Goal: Information Seeking & Learning: Understand process/instructions

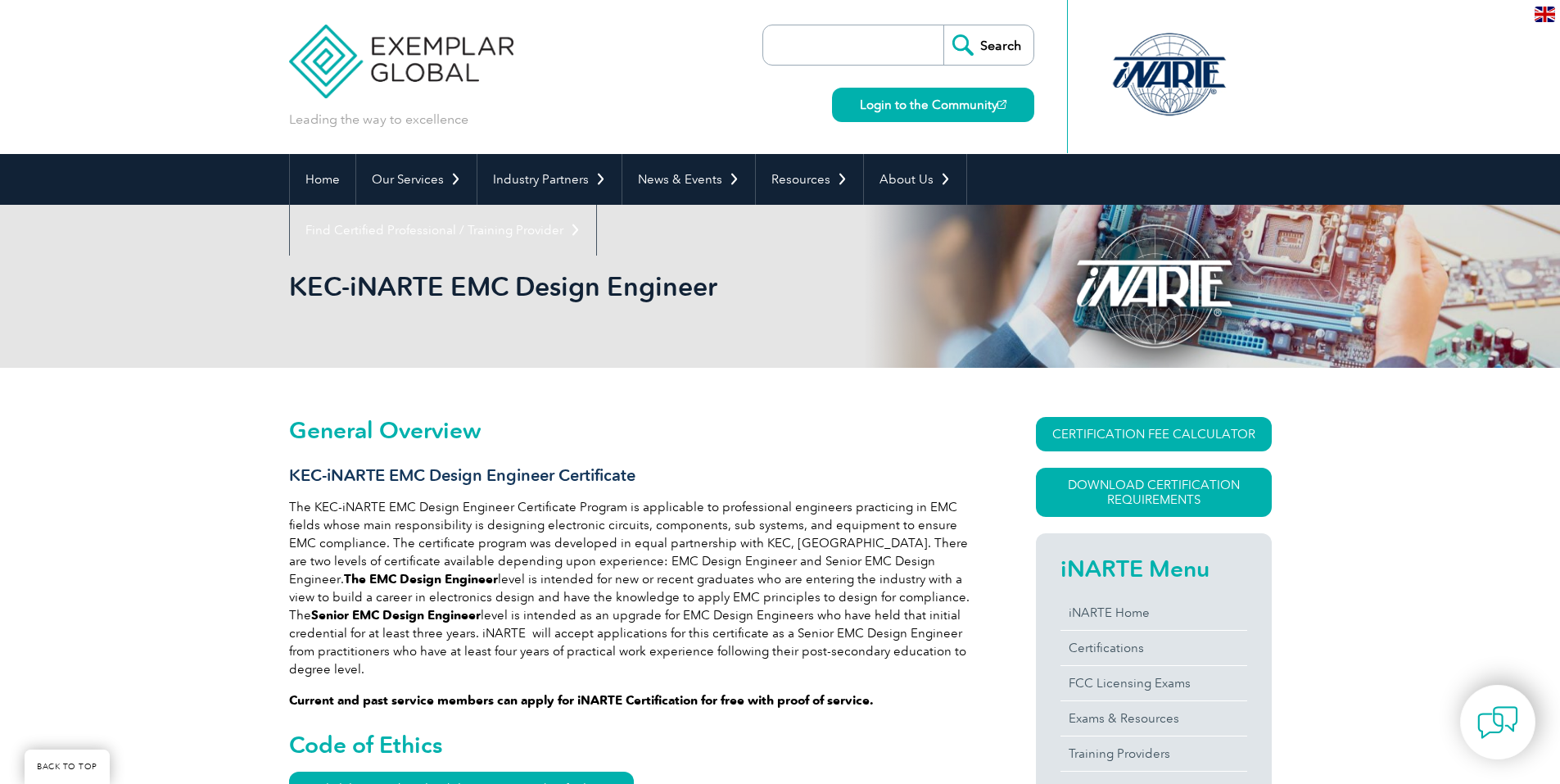
scroll to position [410, 0]
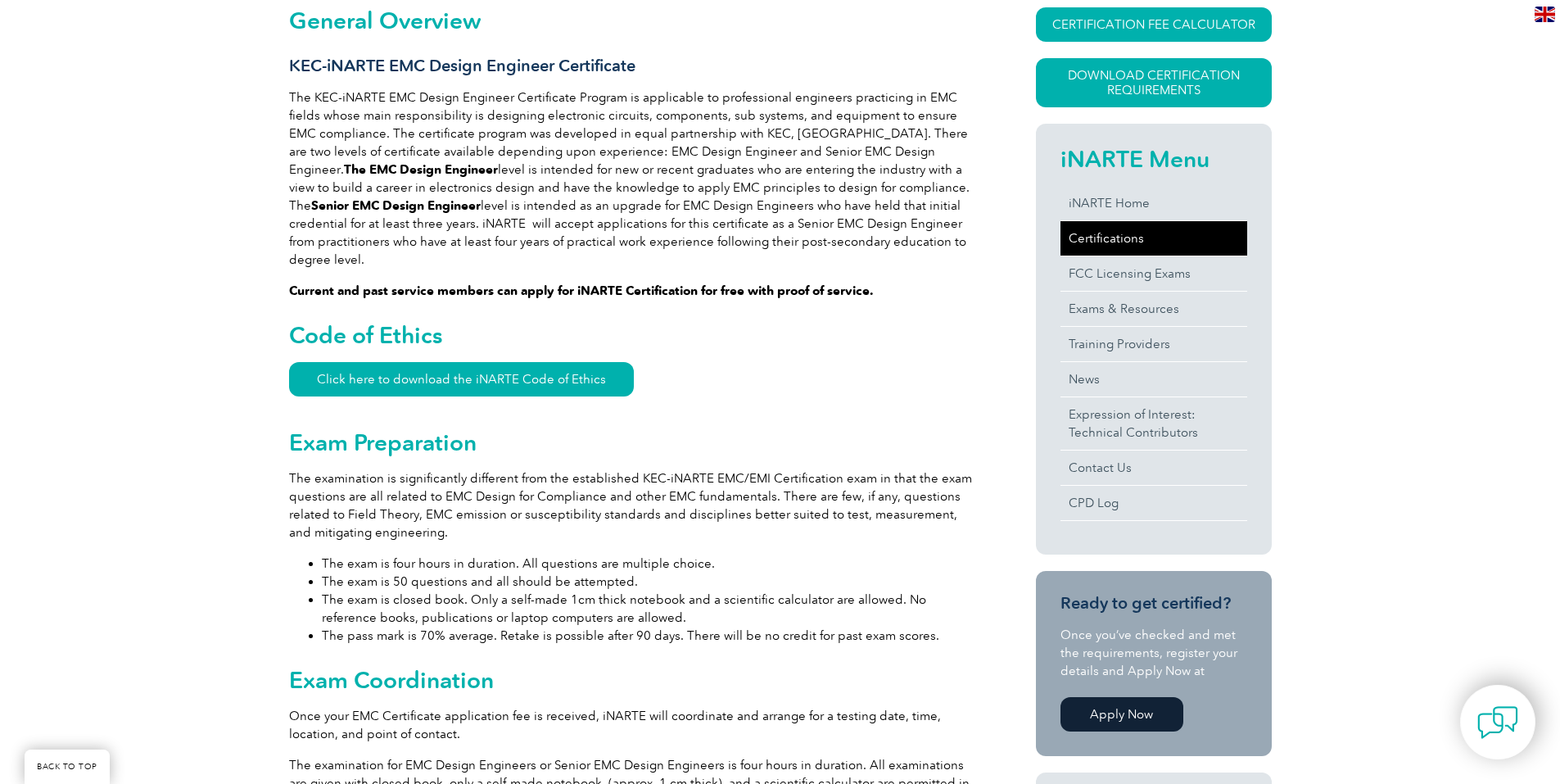
click at [1139, 247] on link "Certifications" at bounding box center [1154, 239] width 187 height 35
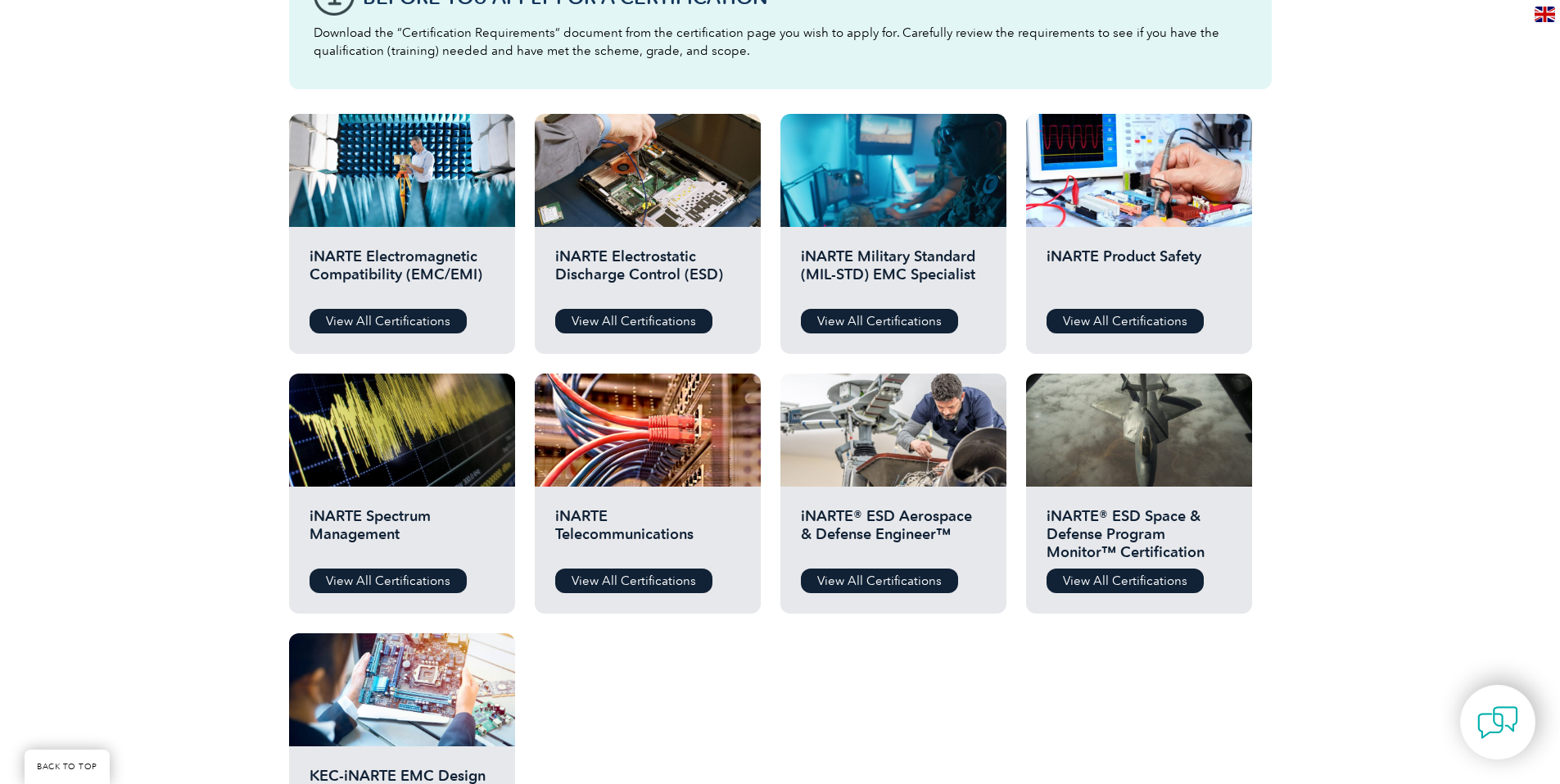
scroll to position [573, 0]
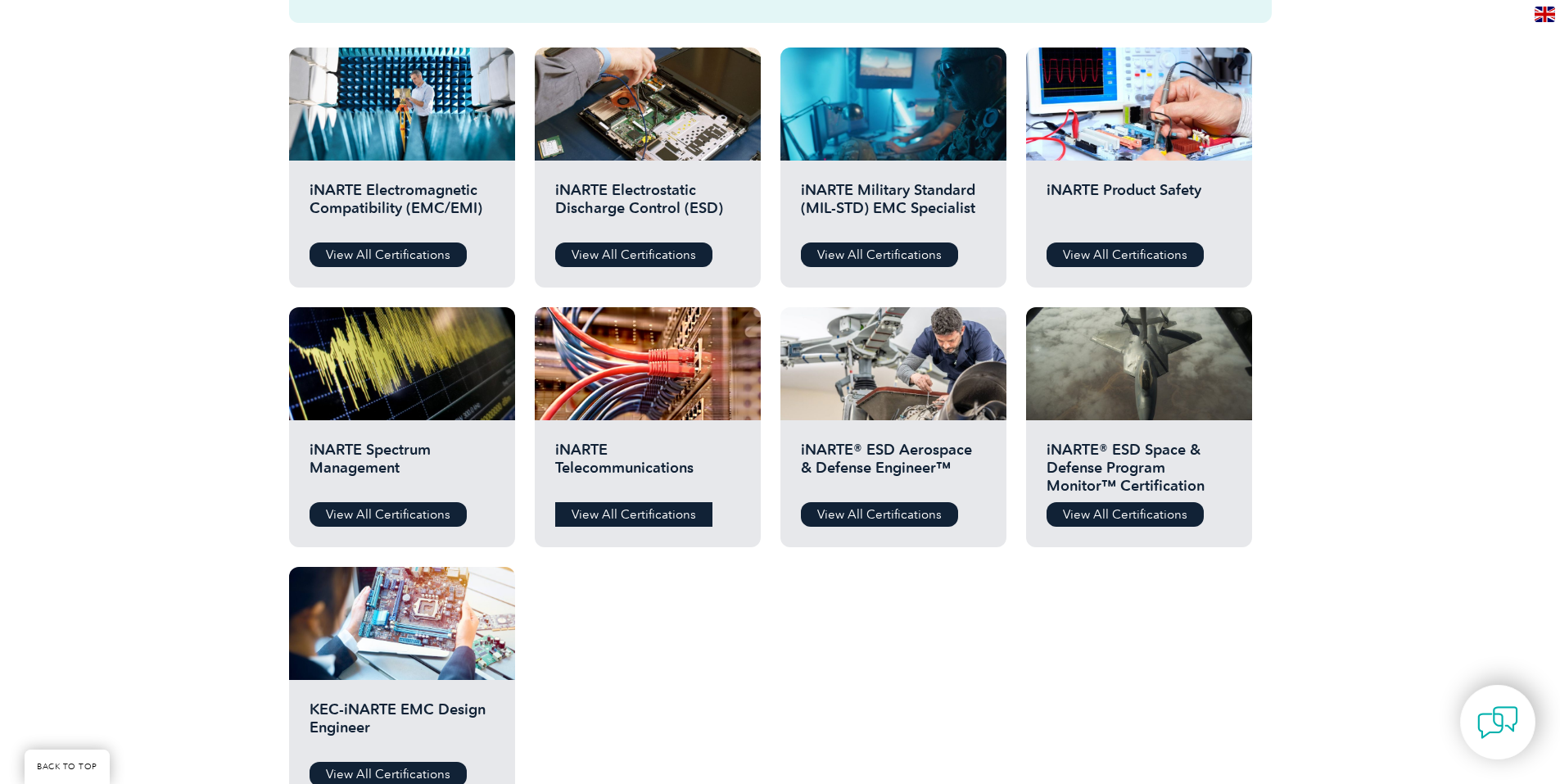
click at [635, 520] on link "View All Certifications" at bounding box center [634, 514] width 157 height 25
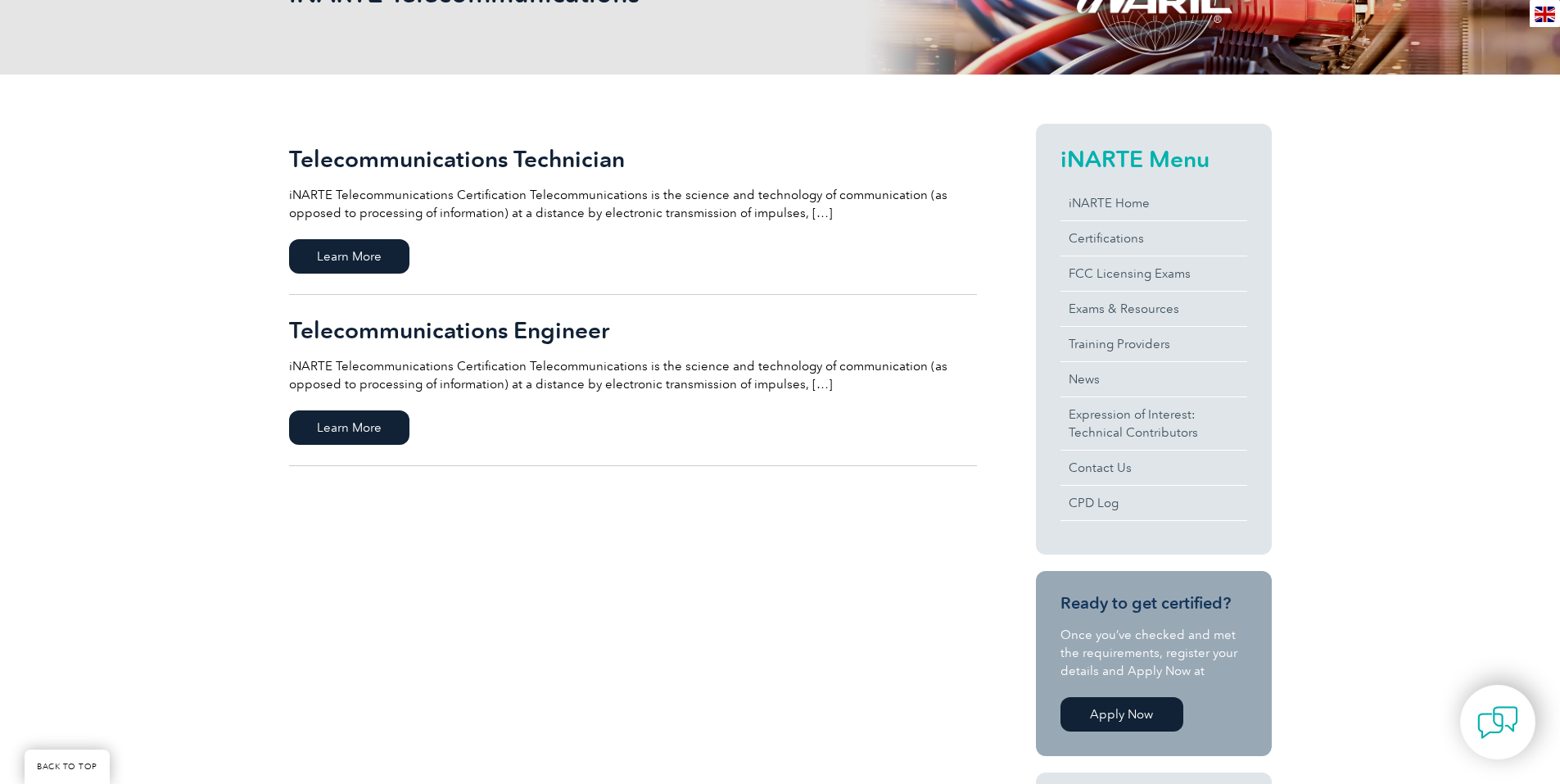
scroll to position [327, 0]
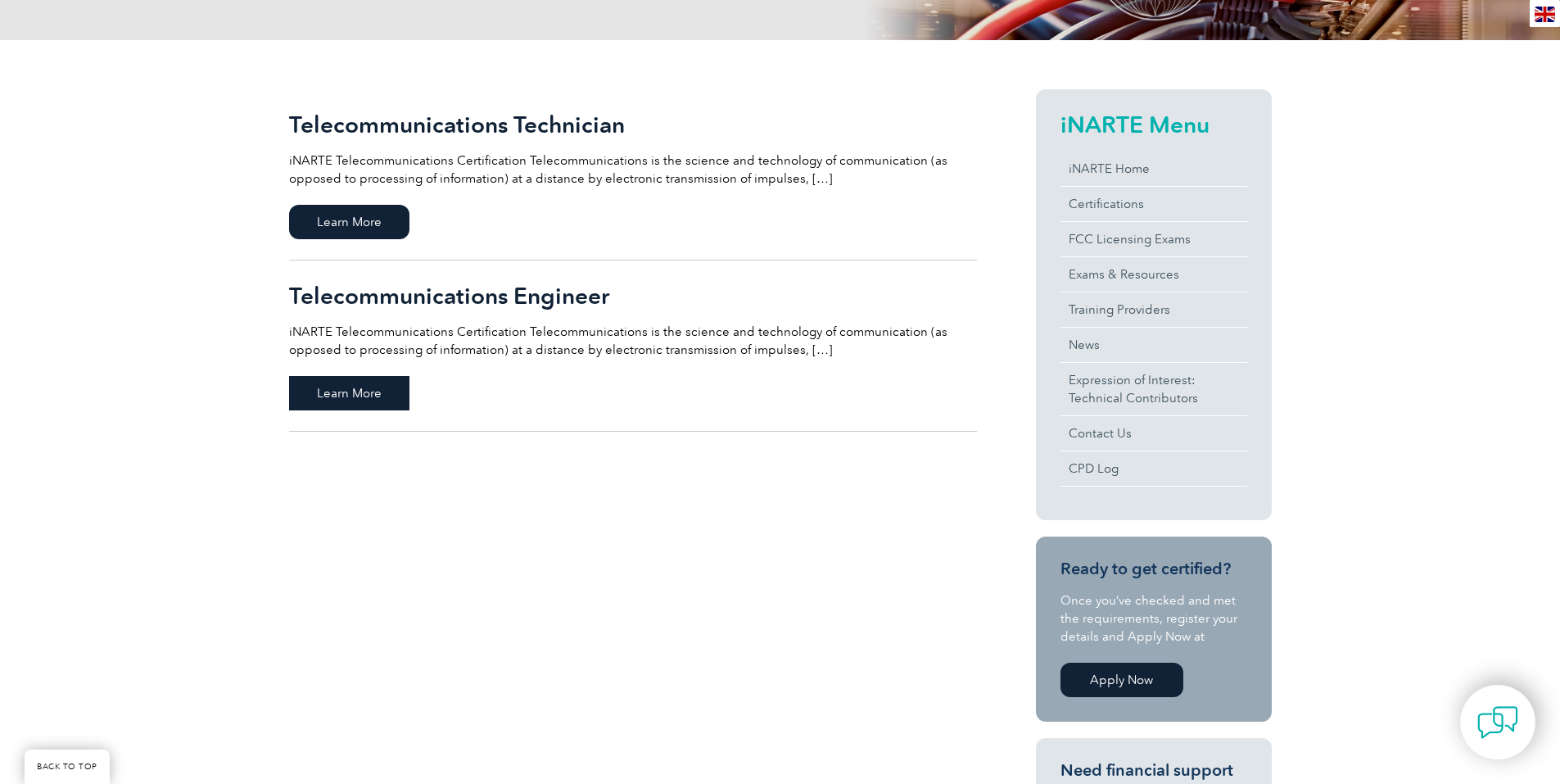
click at [403, 405] on span "Learn More" at bounding box center [349, 393] width 120 height 35
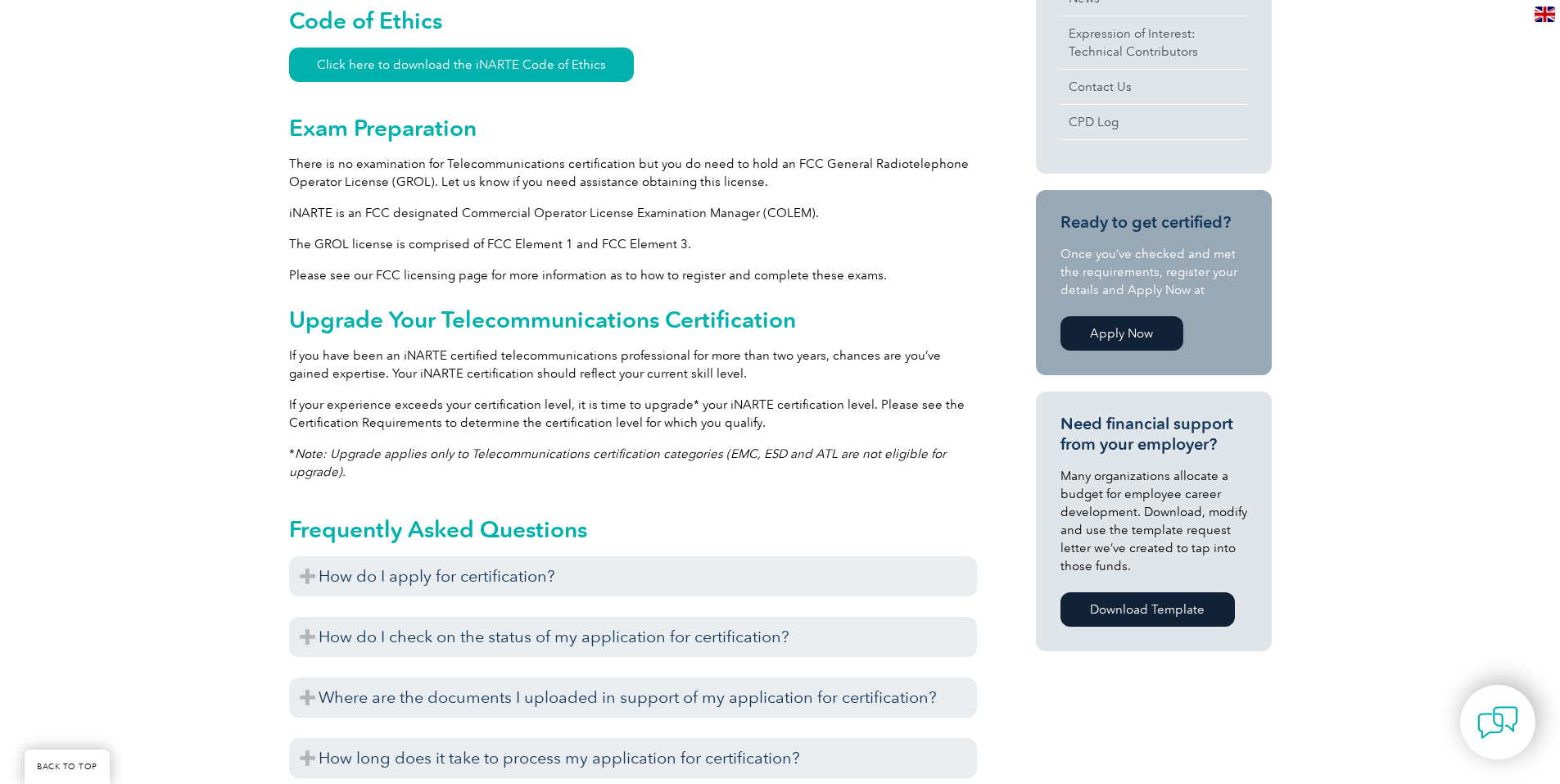
scroll to position [819, 0]
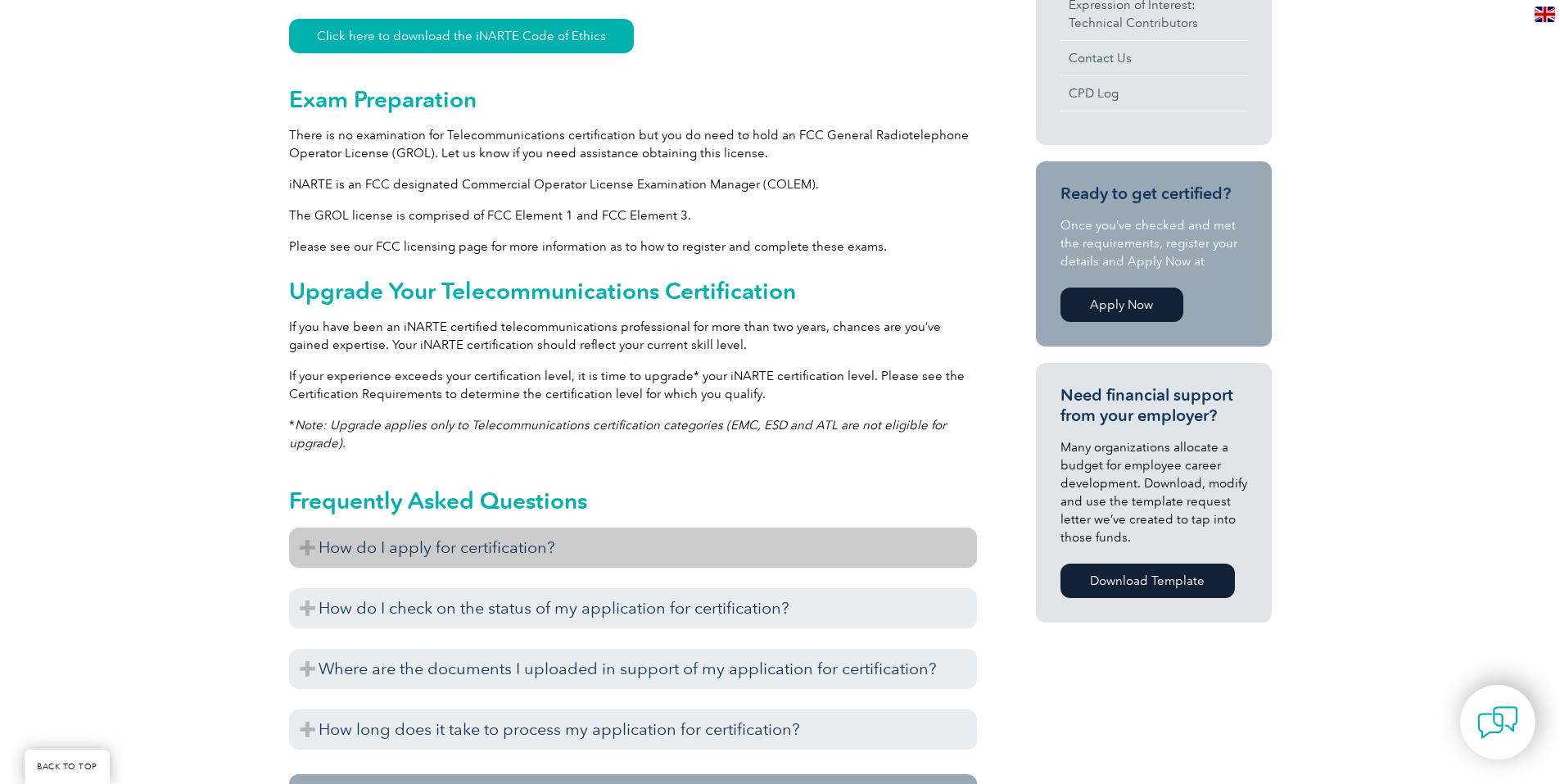
click at [484, 554] on h3 "How do I apply for certification?" at bounding box center [633, 547] width 688 height 40
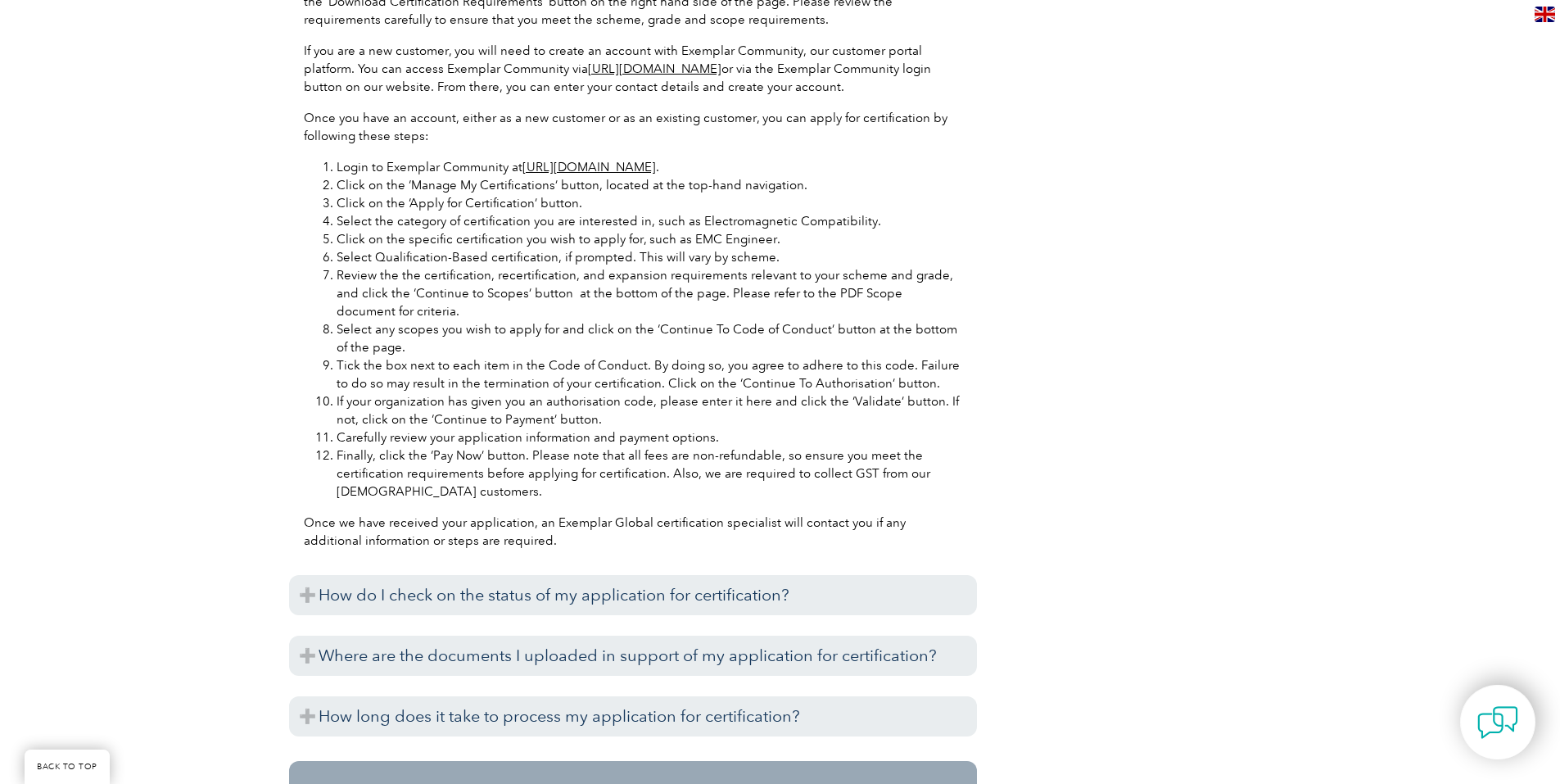
scroll to position [1556, 0]
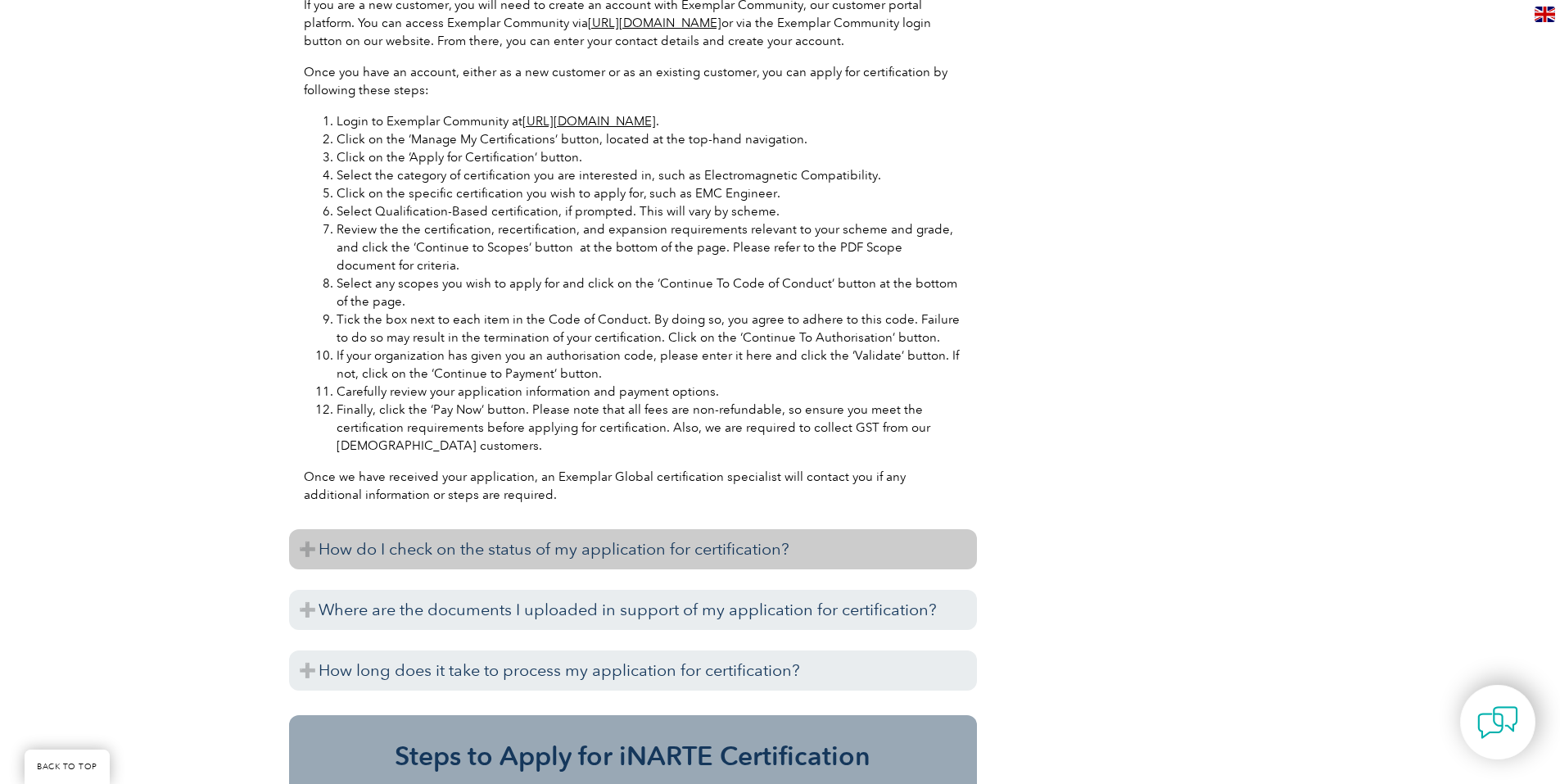
click at [516, 561] on h3 "How do I check on the status of my application for certification?" at bounding box center [633, 549] width 688 height 40
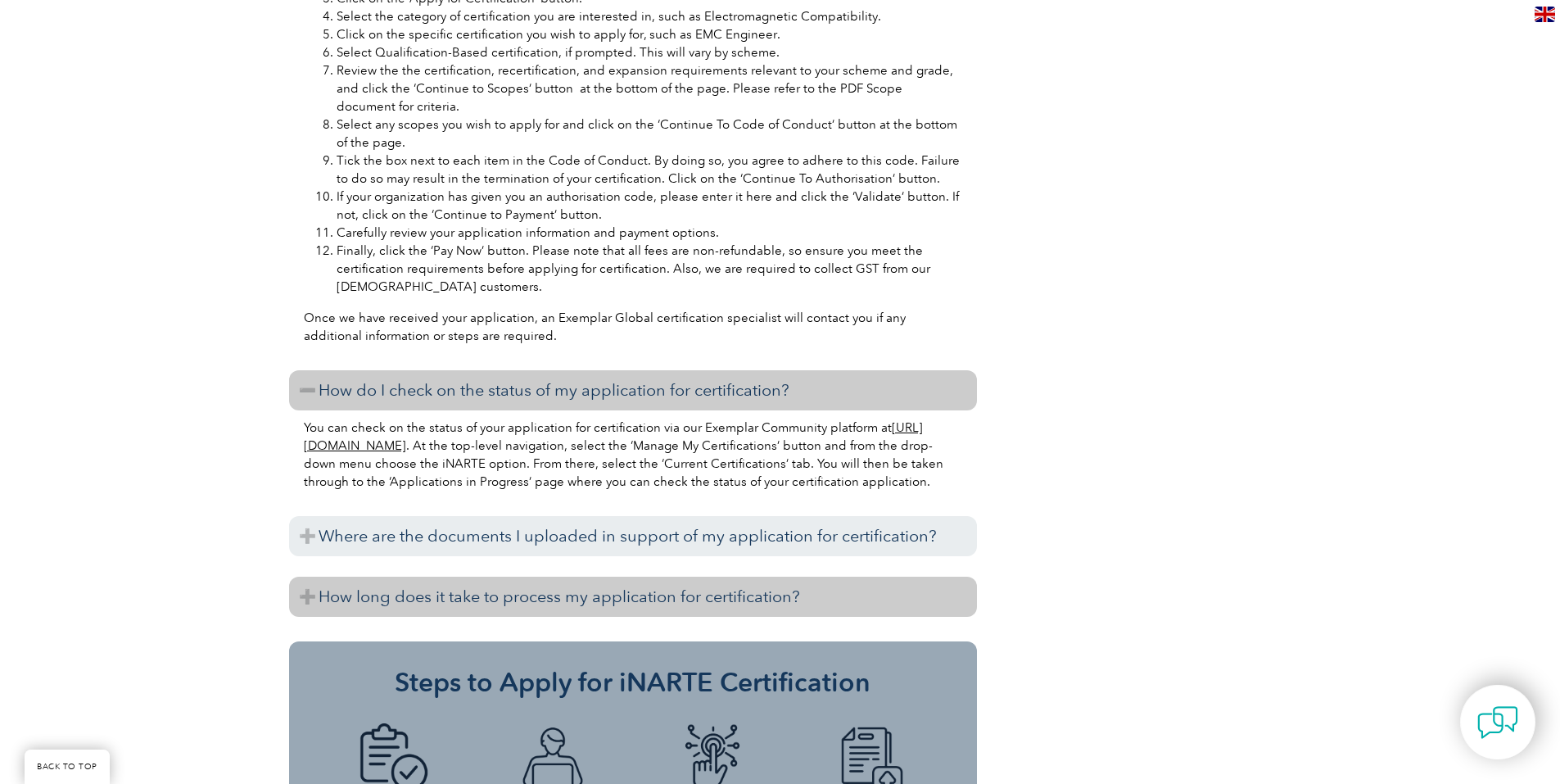
scroll to position [1719, 0]
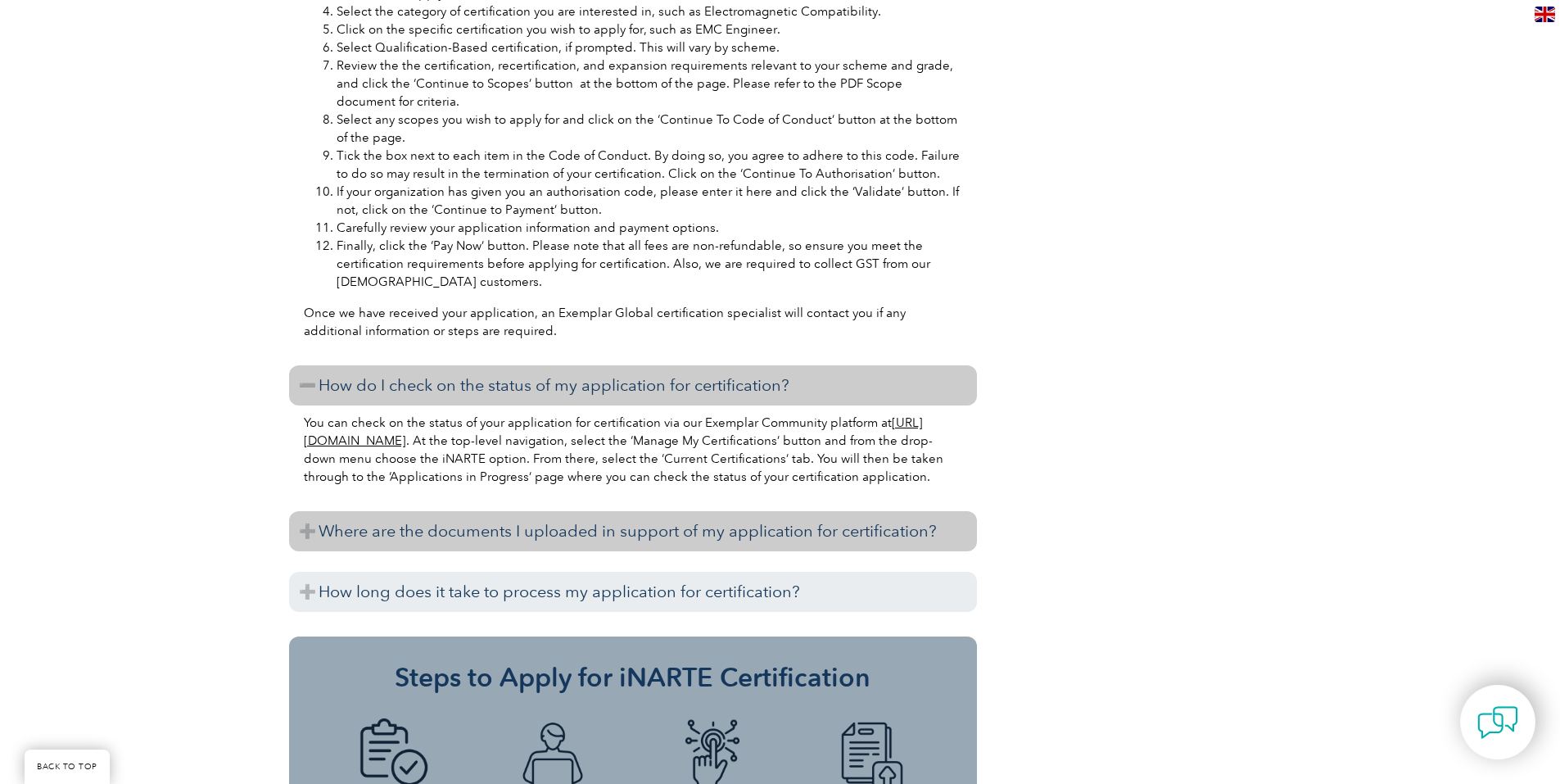
click at [536, 551] on h3 "Where are the documents I uploaded in support of my application for certificati…" at bounding box center [633, 531] width 688 height 40
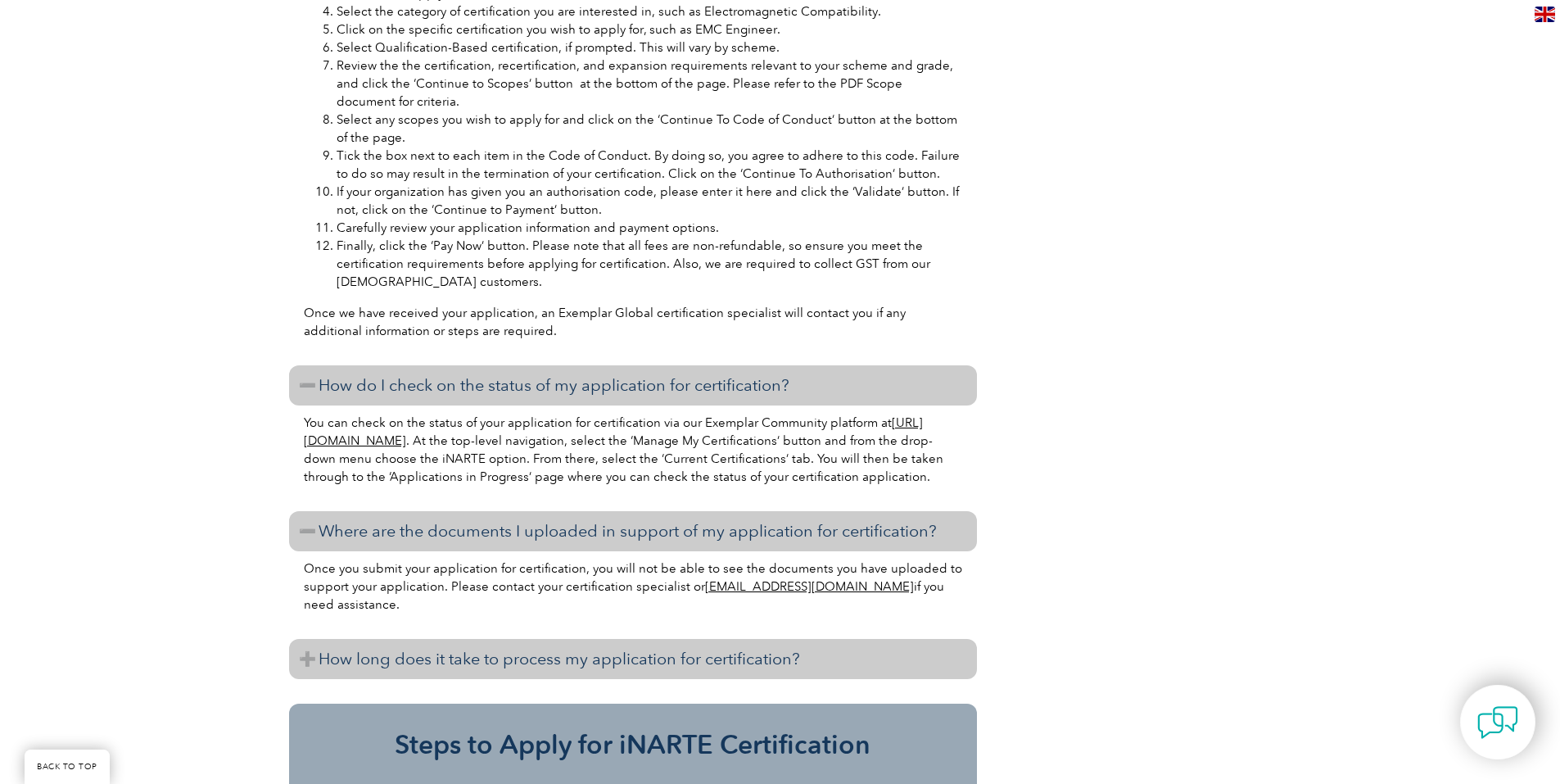
click at [518, 679] on h3 "How long does it take to process my application for certification?" at bounding box center [633, 658] width 688 height 40
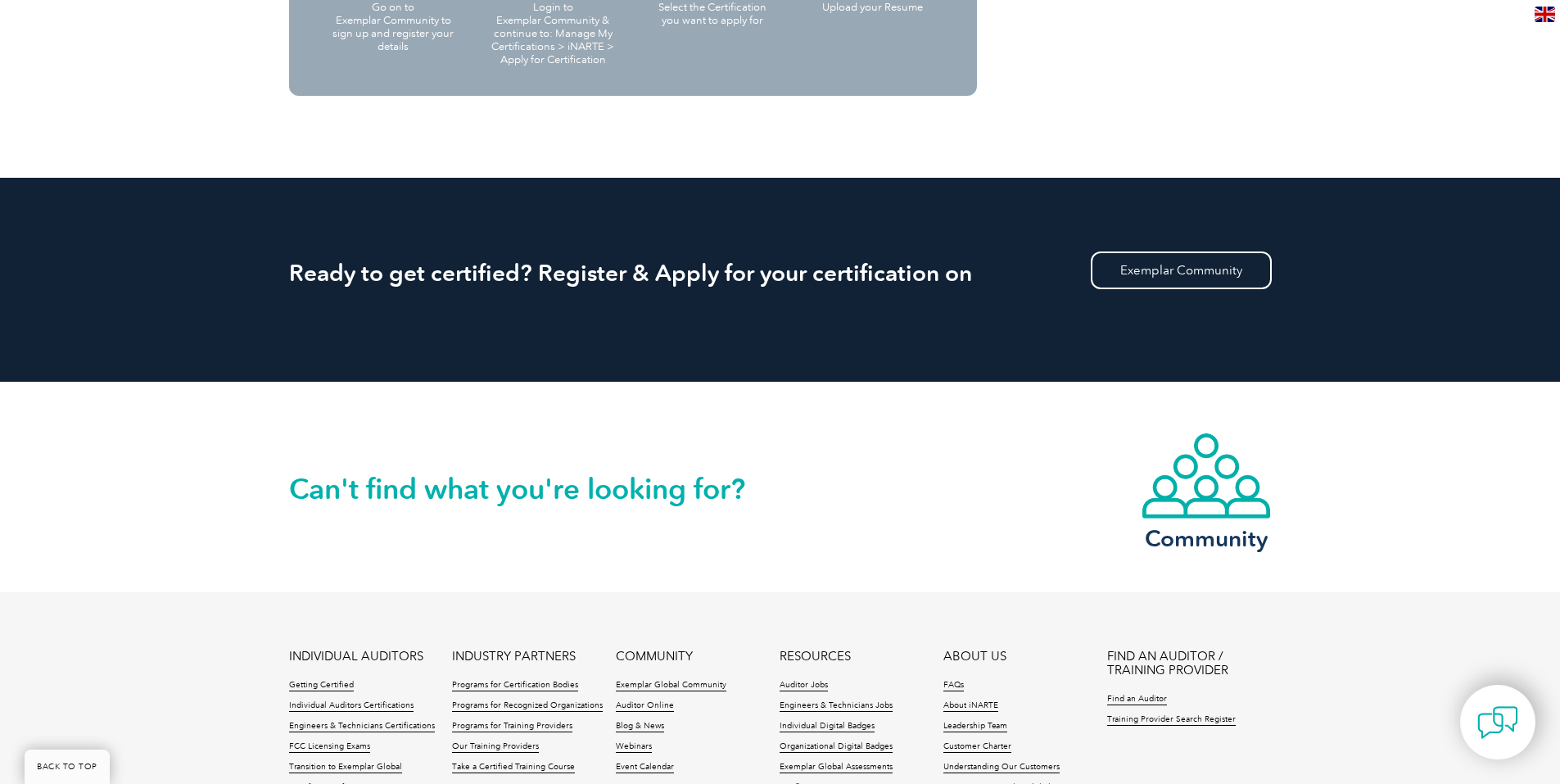
scroll to position [2375, 0]
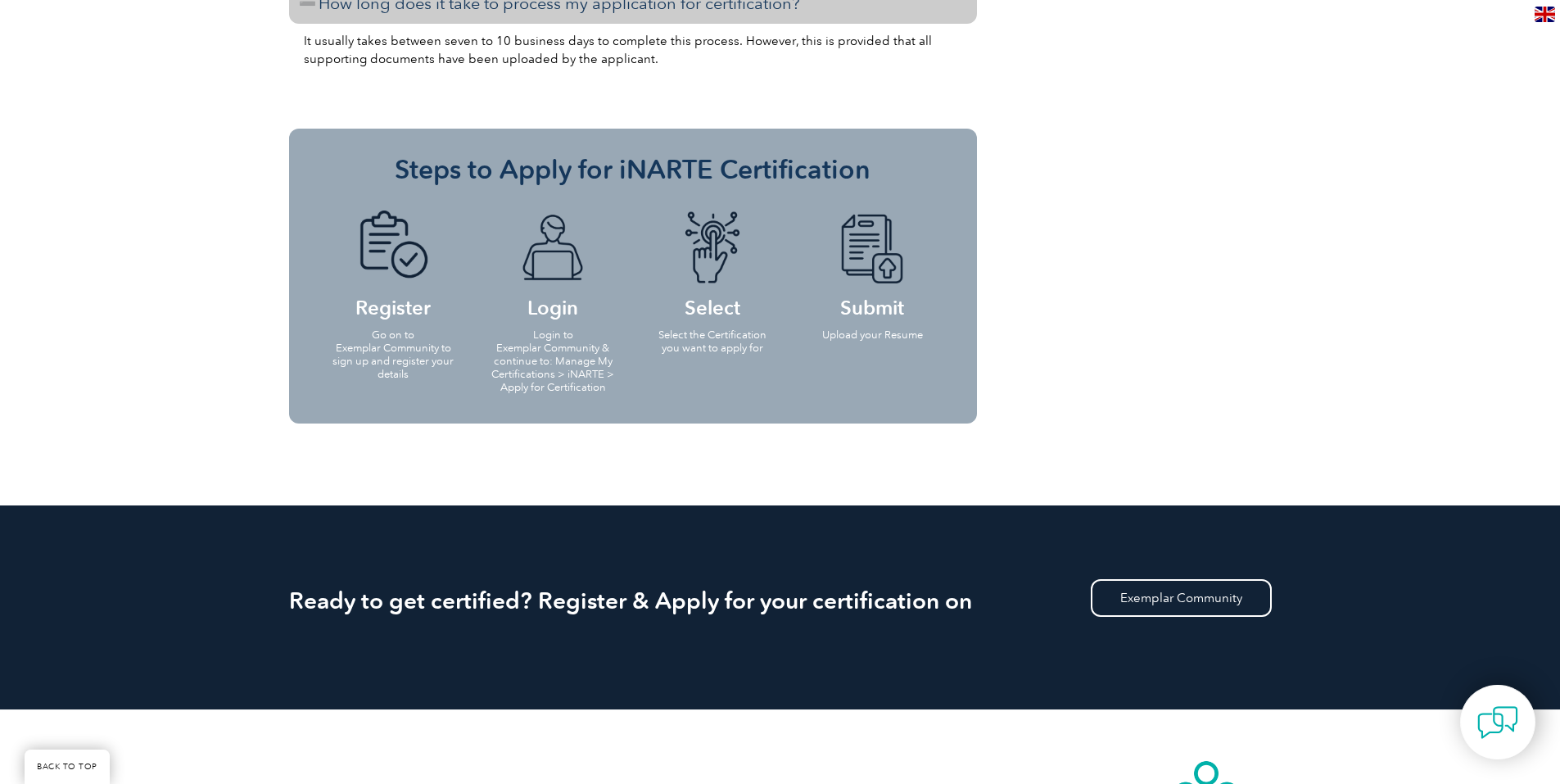
click at [709, 253] on img at bounding box center [712, 248] width 90 height 76
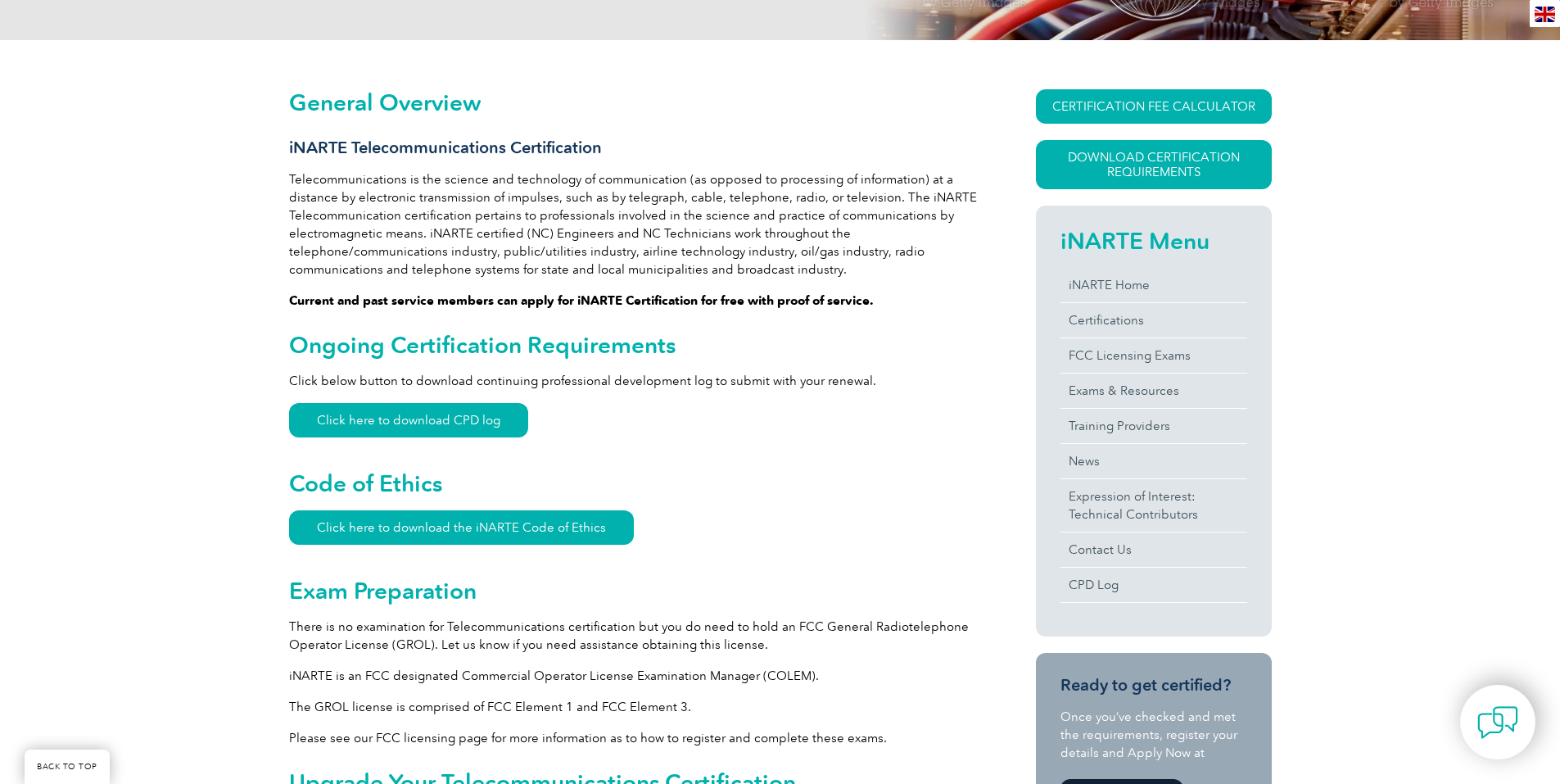
scroll to position [0, 0]
